Goal: Transaction & Acquisition: Purchase product/service

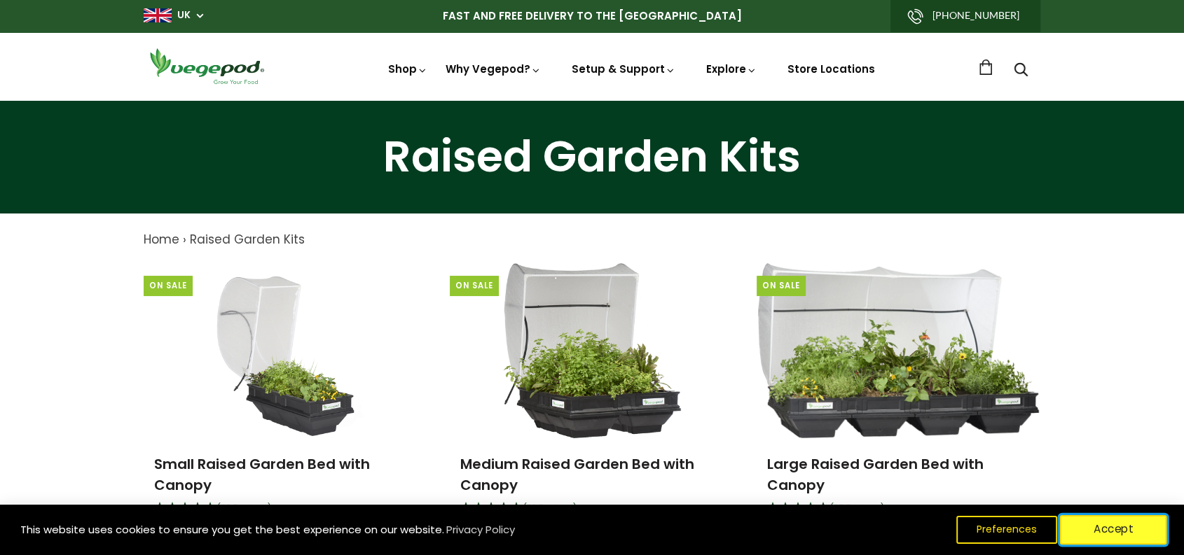
click at [1117, 531] on button "Accept" at bounding box center [1113, 529] width 107 height 29
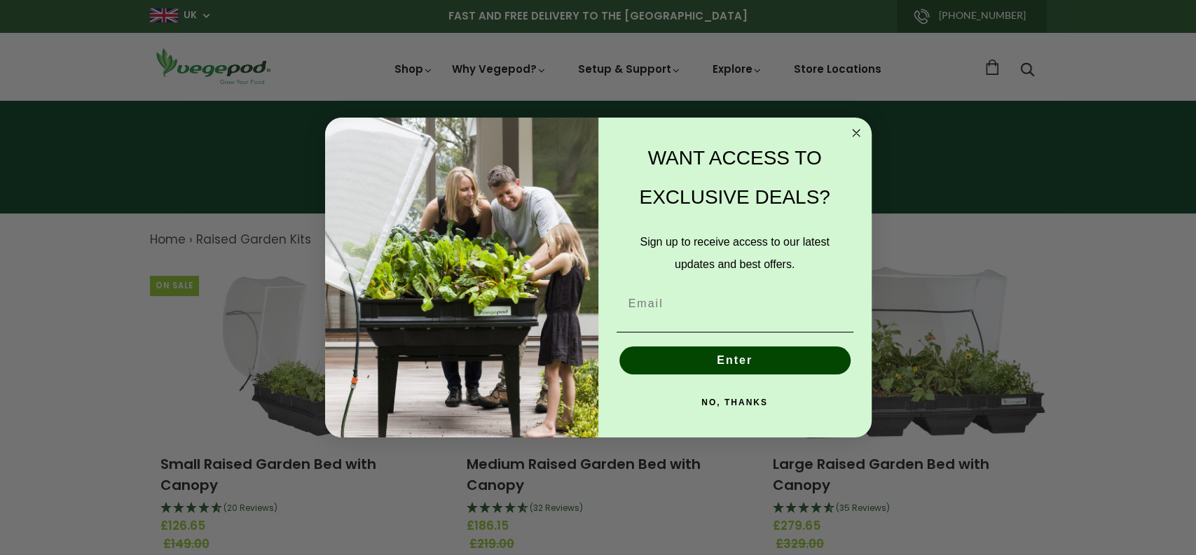
click at [853, 127] on circle "Close dialog" at bounding box center [855, 133] width 16 height 16
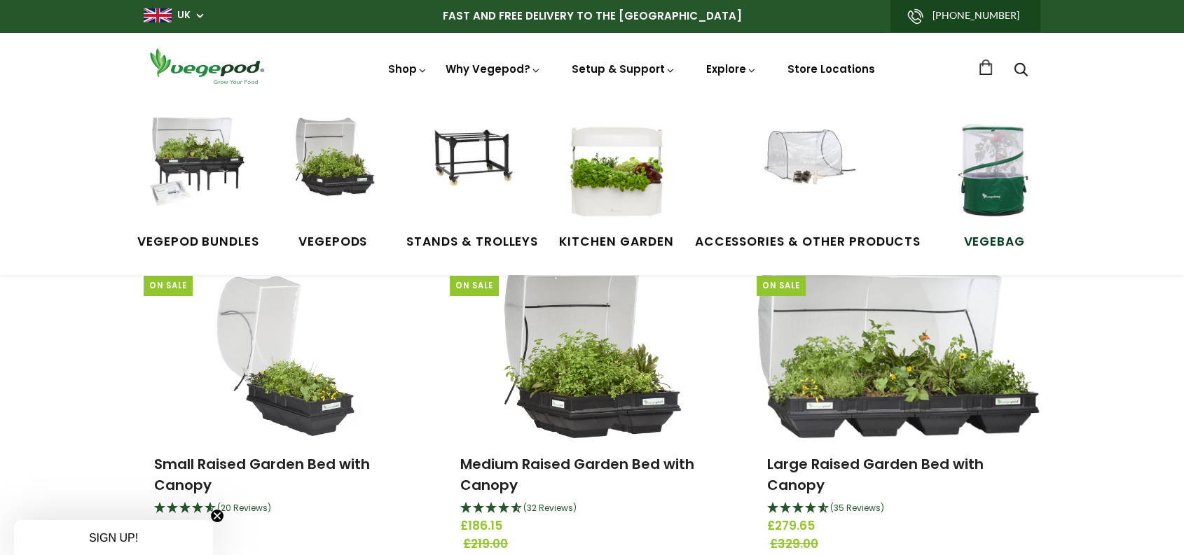
click at [985, 240] on span "VegeBag" at bounding box center [993, 242] width 105 height 18
